Goal: Task Accomplishment & Management: Use online tool/utility

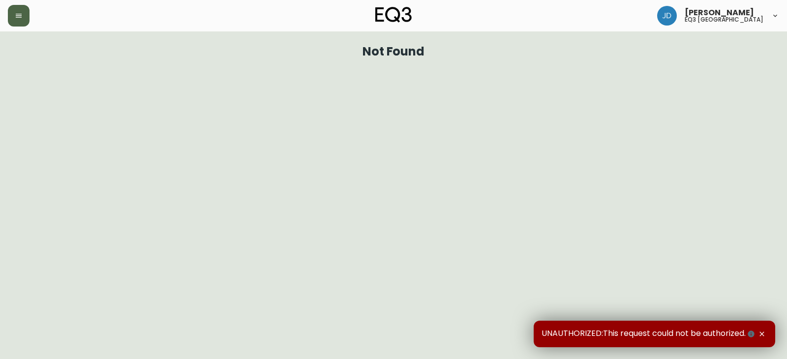
click at [13, 10] on button "button" at bounding box center [19, 16] width 22 height 22
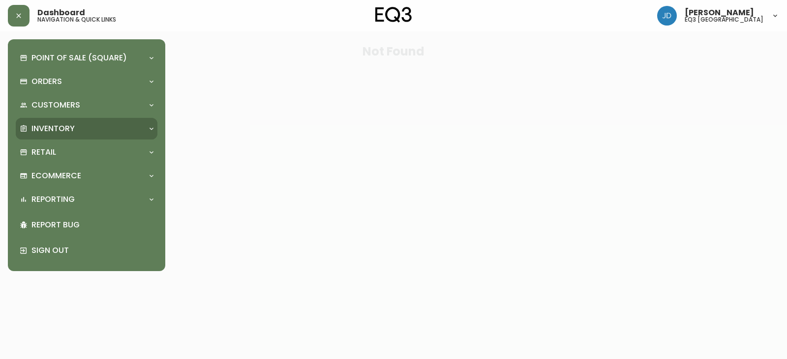
click at [52, 126] on p "Inventory" at bounding box center [52, 128] width 43 height 11
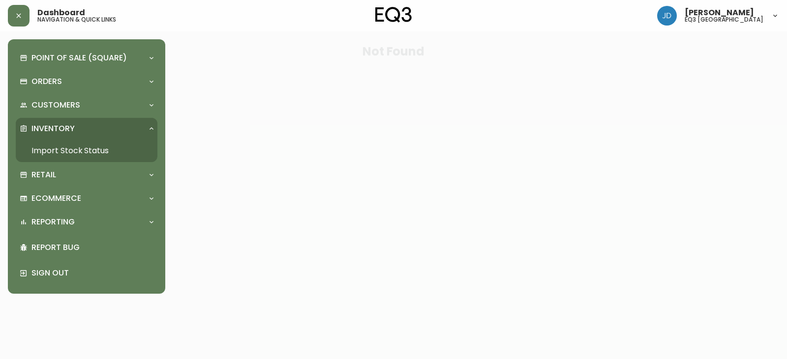
click at [68, 127] on p "Inventory" at bounding box center [52, 128] width 43 height 11
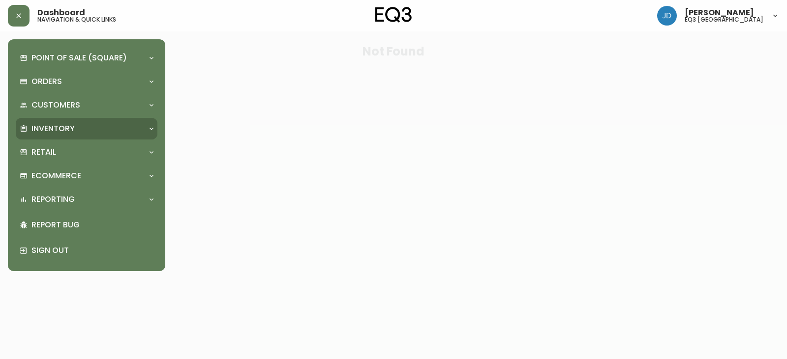
click at [64, 127] on p "Inventory" at bounding box center [52, 128] width 43 height 11
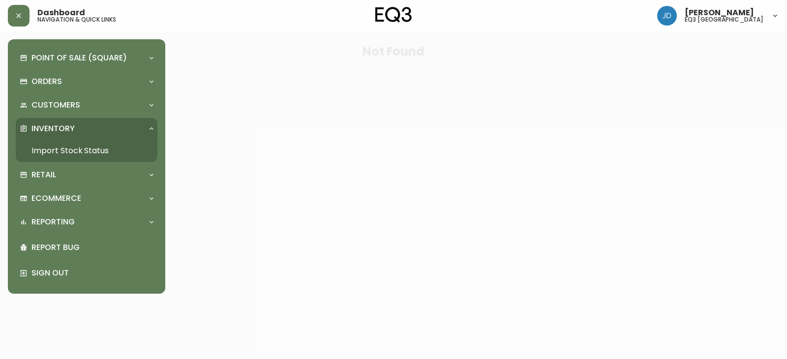
drag, startPoint x: 66, startPoint y: 149, endPoint x: 71, endPoint y: 145, distance: 6.6
click at [66, 149] on link "Import Stock Status" at bounding box center [87, 151] width 142 height 23
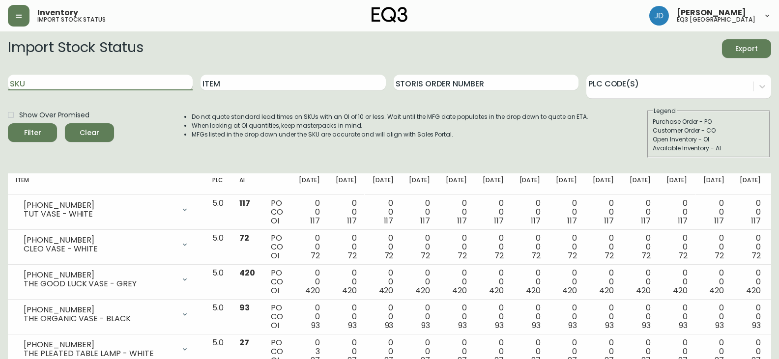
click at [82, 89] on input "SKU" at bounding box center [100, 83] width 185 height 16
paste input "7110-301-1"
click at [8, 123] on button "Filter" at bounding box center [32, 132] width 49 height 19
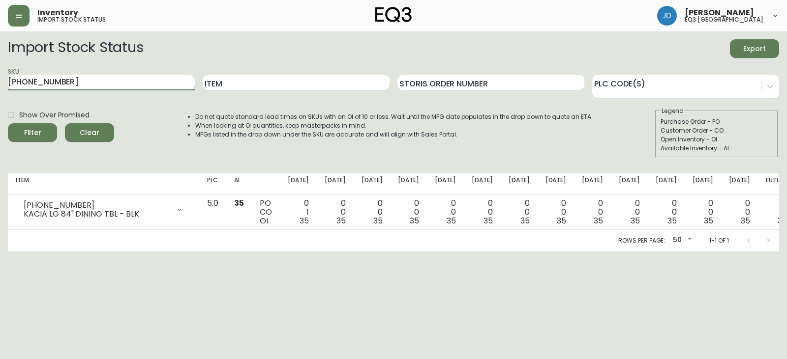
click at [59, 86] on input "7110-301-1" at bounding box center [101, 83] width 187 height 16
click at [59, 85] on input "7110-301-1" at bounding box center [101, 83] width 187 height 16
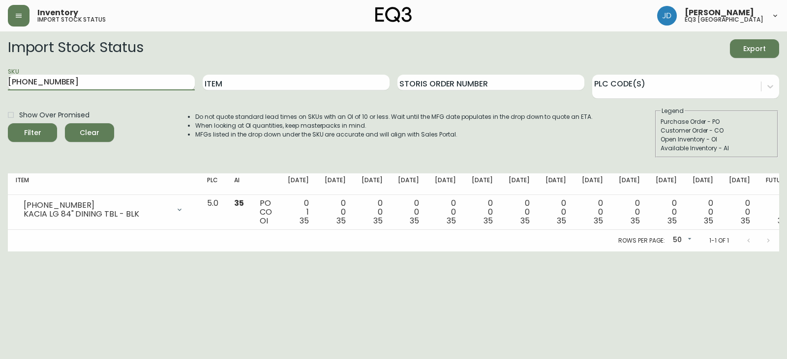
click at [59, 85] on input "7110-301-1" at bounding box center [101, 83] width 187 height 16
paste input "3020-386-4"
type input "3020-386-4"
click at [8, 123] on button "Filter" at bounding box center [32, 132] width 49 height 19
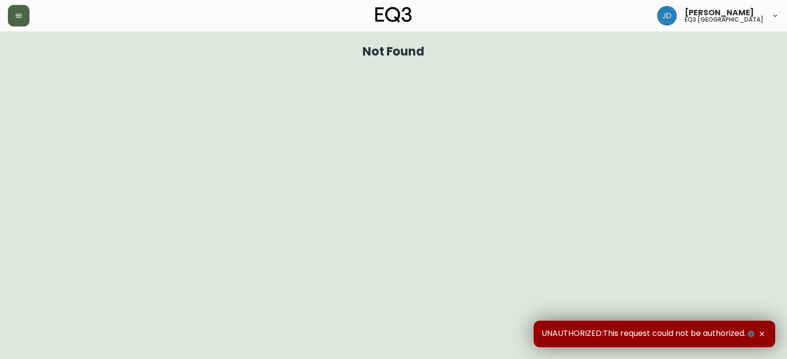
click at [19, 20] on button "button" at bounding box center [19, 16] width 22 height 22
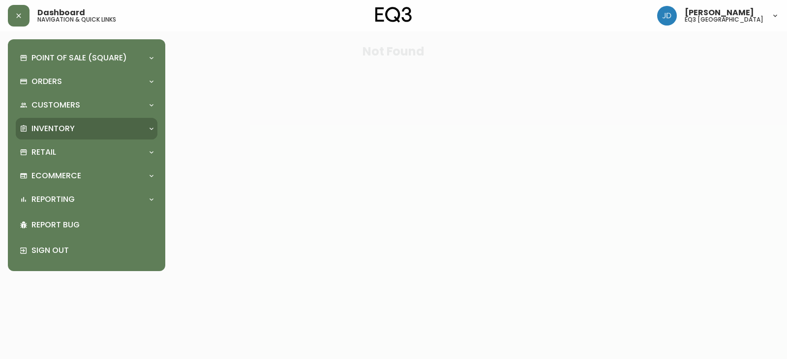
click at [48, 129] on p "Inventory" at bounding box center [52, 128] width 43 height 11
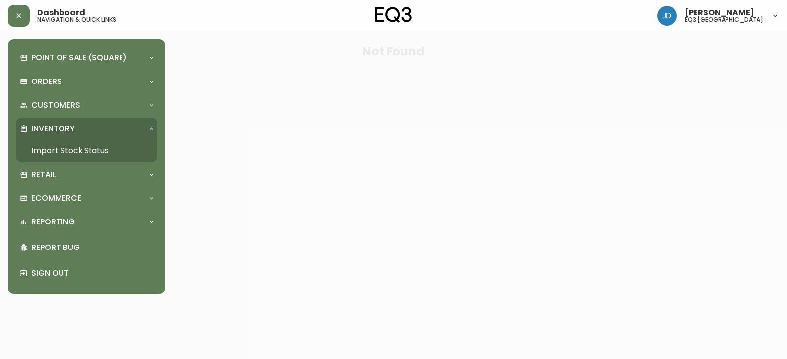
click at [59, 148] on link "Import Stock Status" at bounding box center [87, 151] width 142 height 23
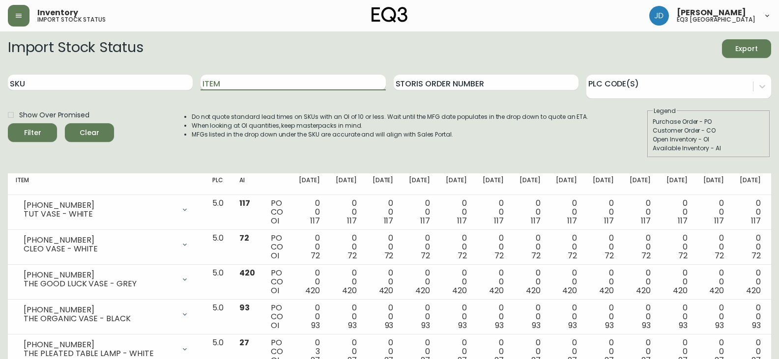
click at [274, 85] on input "Item" at bounding box center [293, 83] width 185 height 16
type input "JASPER"
click at [48, 134] on span "Filter" at bounding box center [32, 133] width 33 height 12
